Goal: Find specific page/section: Find specific page/section

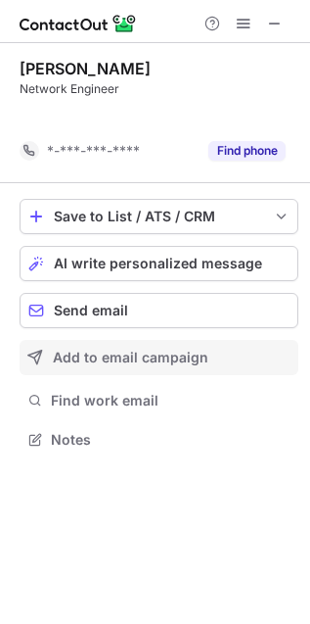
scroll to position [394, 310]
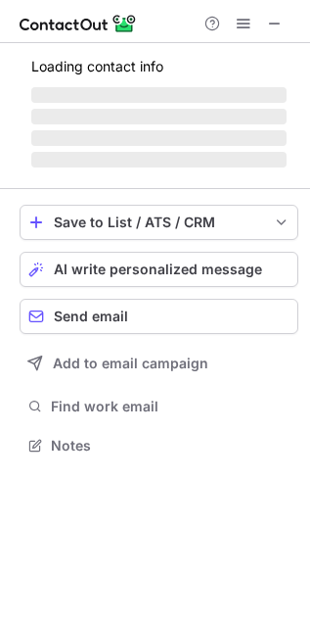
scroll to position [475, 310]
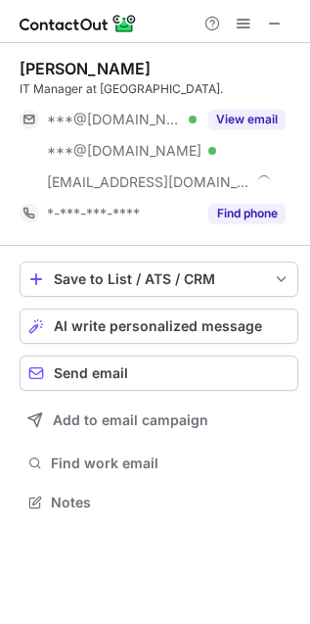
scroll to position [487, 310]
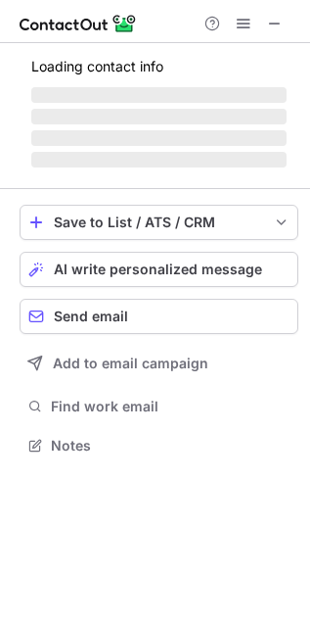
scroll to position [443, 310]
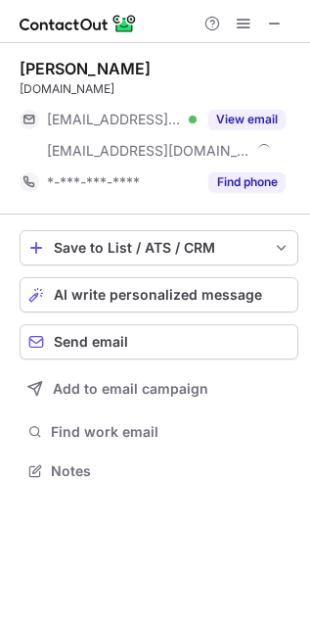
scroll to position [456, 310]
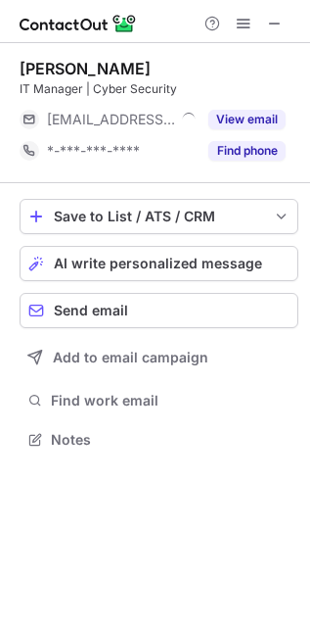
scroll to position [9, 9]
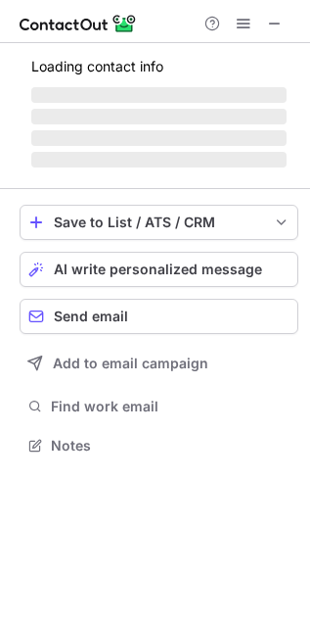
scroll to position [433, 310]
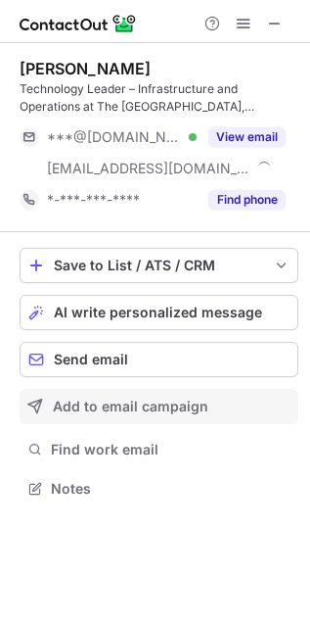
scroll to position [475, 310]
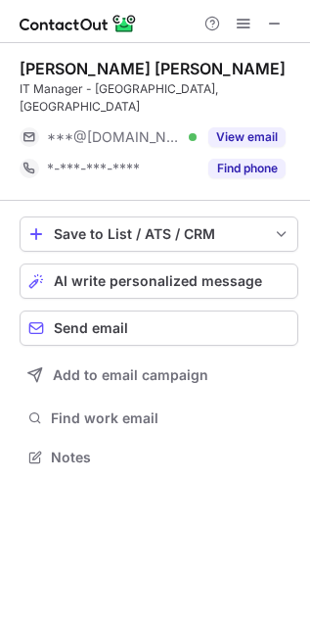
scroll to position [443, 310]
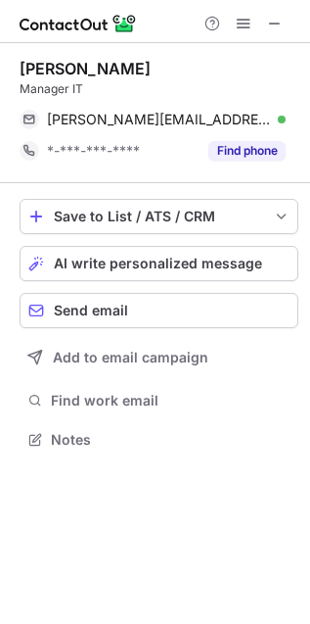
scroll to position [425, 310]
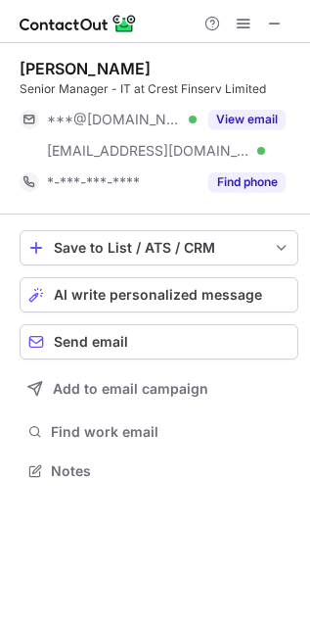
scroll to position [456, 310]
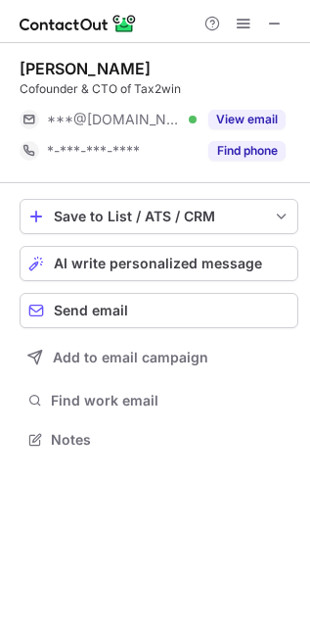
scroll to position [425, 310]
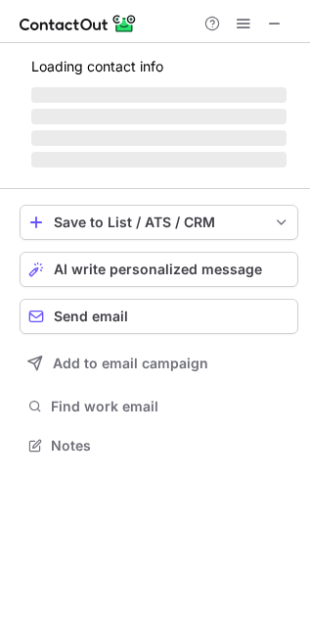
scroll to position [9, 9]
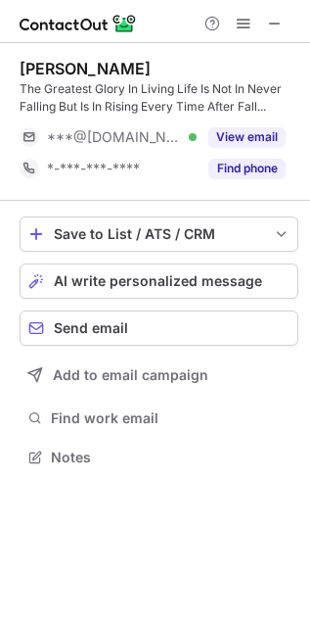
scroll to position [443, 310]
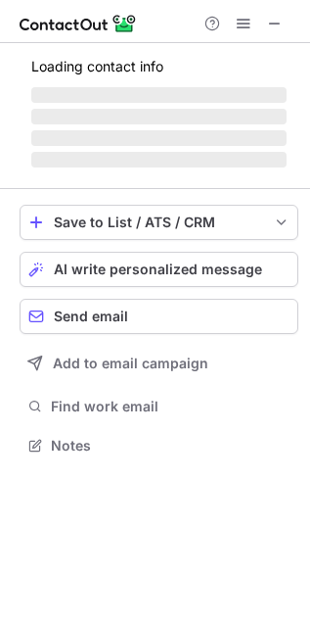
scroll to position [456, 310]
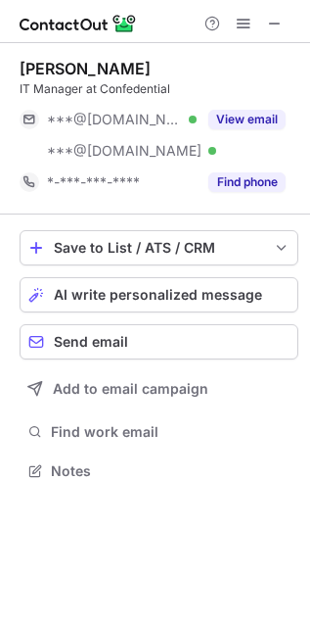
scroll to position [456, 310]
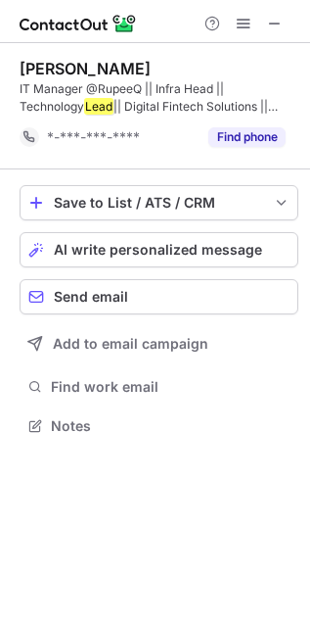
scroll to position [412, 310]
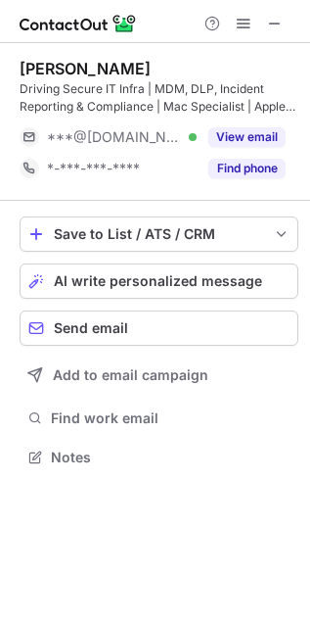
scroll to position [443, 310]
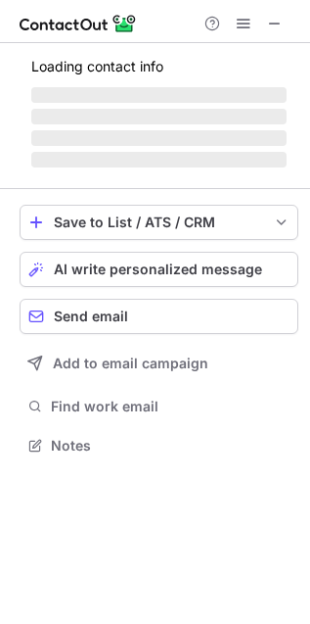
scroll to position [475, 310]
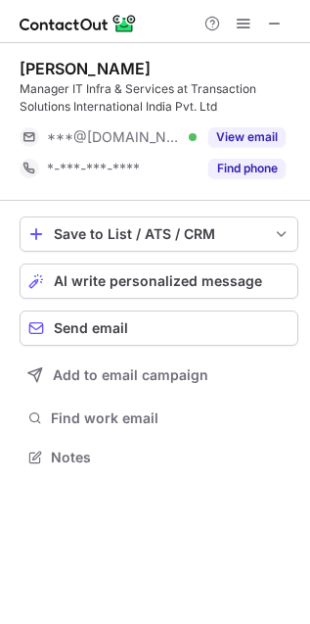
scroll to position [443, 310]
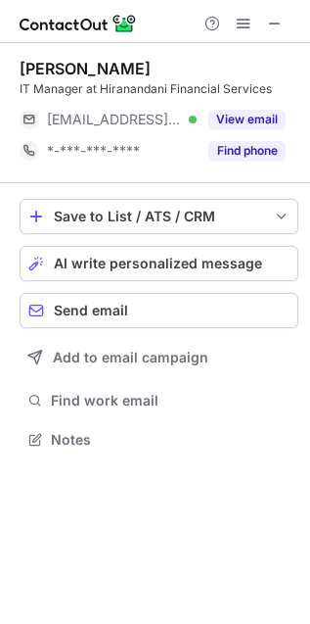
scroll to position [9, 9]
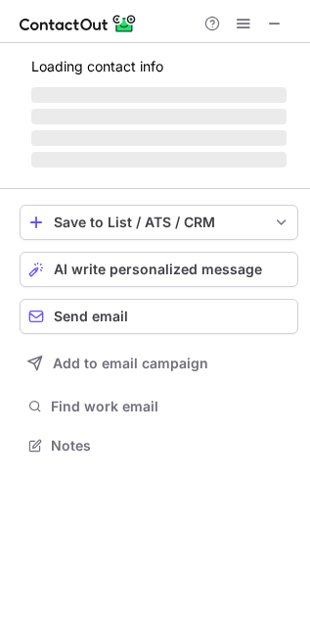
scroll to position [9, 9]
